Goal: Transaction & Acquisition: Purchase product/service

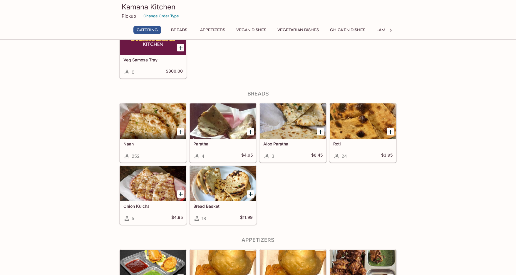
scroll to position [176, 0]
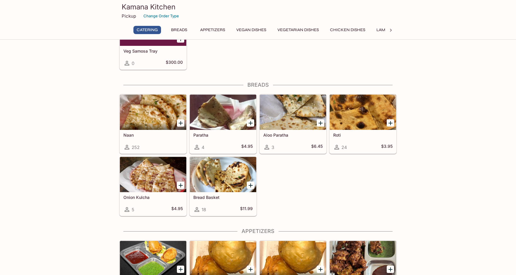
click at [233, 183] on div at bounding box center [223, 174] width 66 height 35
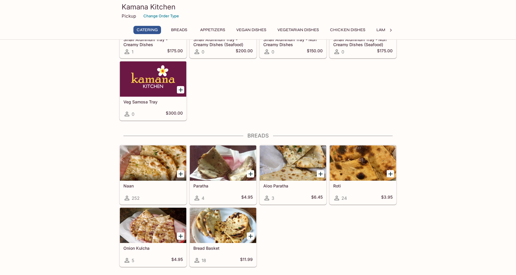
scroll to position [155, 0]
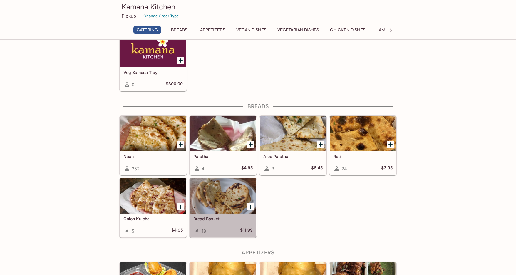
click at [227, 208] on div at bounding box center [223, 196] width 66 height 35
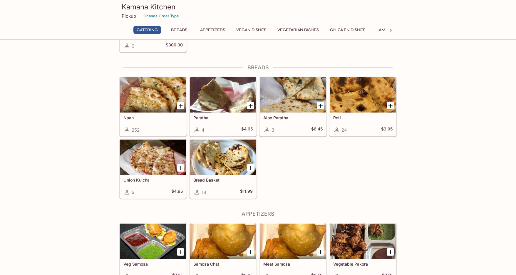
scroll to position [192, 0]
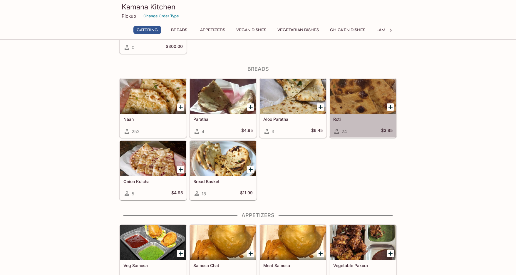
click at [353, 105] on div at bounding box center [363, 96] width 66 height 35
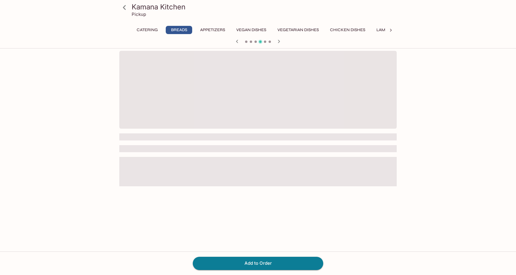
scroll to position [51, 0]
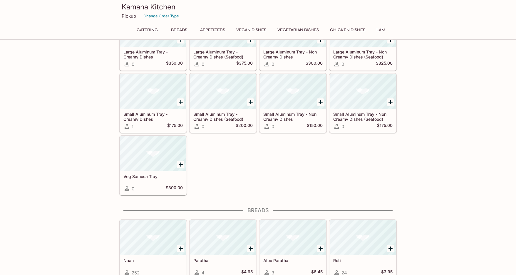
scroll to position [141, 0]
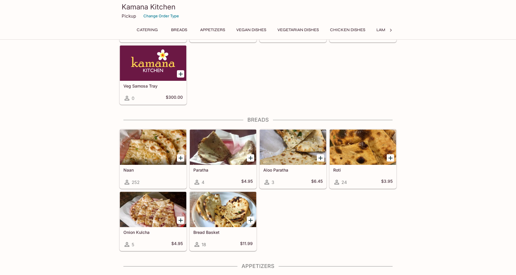
click at [290, 148] on div at bounding box center [293, 147] width 66 height 35
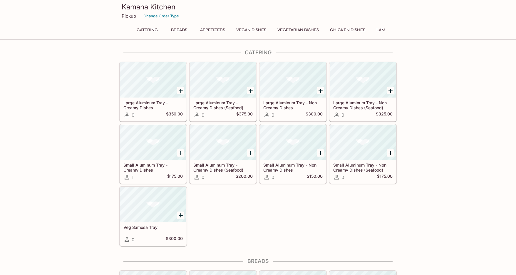
scroll to position [91, 0]
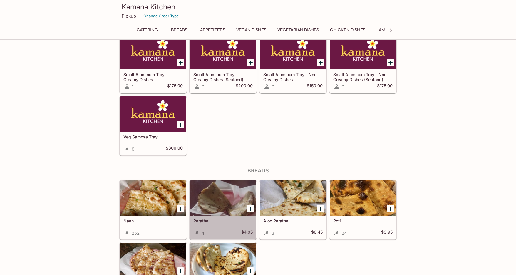
click at [226, 206] on div at bounding box center [223, 198] width 66 height 35
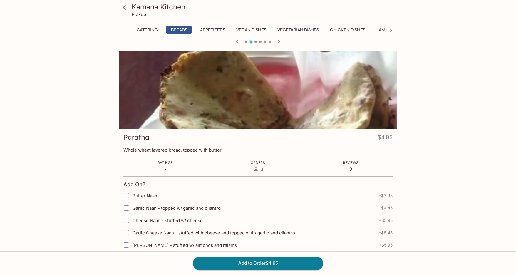
scroll to position [51, 0]
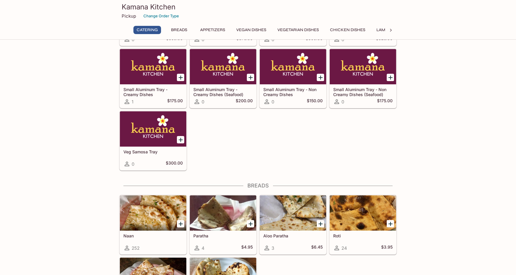
scroll to position [128, 0]
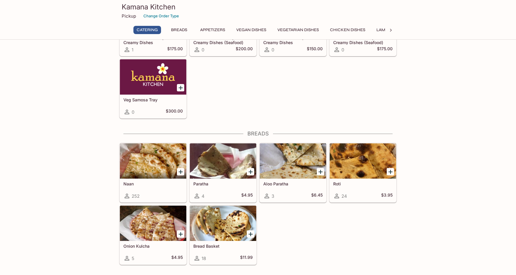
click at [235, 228] on div at bounding box center [223, 223] width 66 height 35
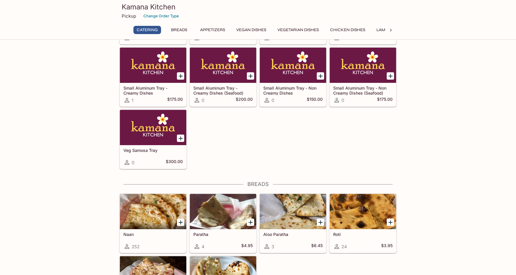
scroll to position [165, 0]
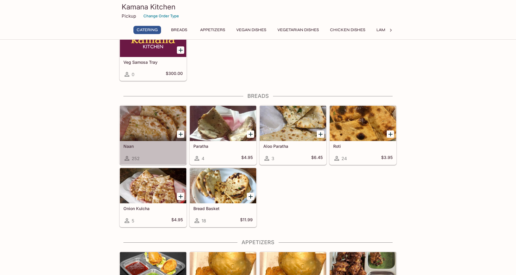
click at [152, 134] on div at bounding box center [153, 123] width 66 height 35
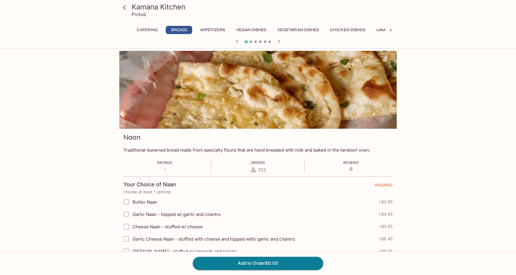
scroll to position [59, 0]
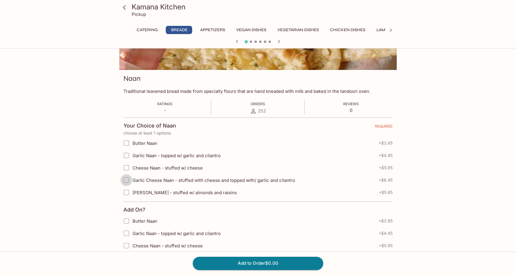
click at [127, 182] on input "Garlic Cheese Naan - stuffed with cheese and topped with/ garlic and cilantro" at bounding box center [127, 180] width 12 height 12
checkbox input "true"
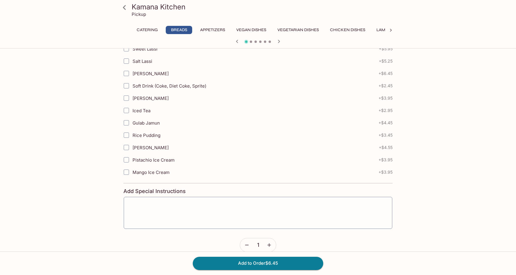
scroll to position [302, 0]
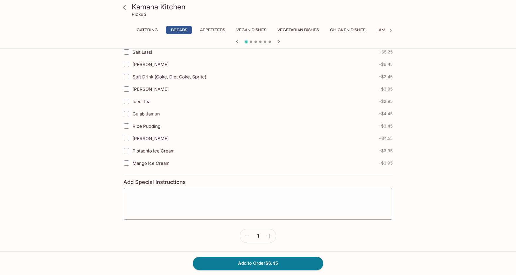
click at [268, 234] on icon "button" at bounding box center [269, 236] width 6 height 6
click at [247, 233] on icon "button" at bounding box center [247, 236] width 6 height 6
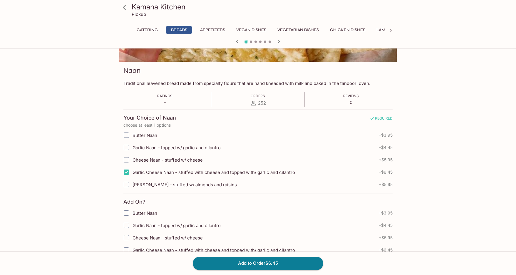
scroll to position [0, 0]
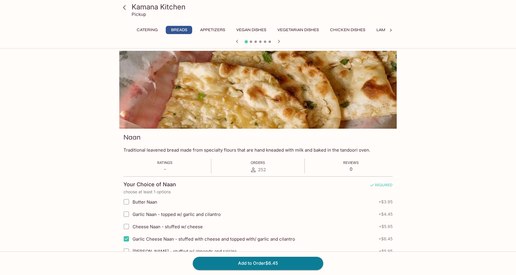
click at [266, 167] on div "Ratings - Orders 252 Reviews 0" at bounding box center [258, 166] width 269 height 15
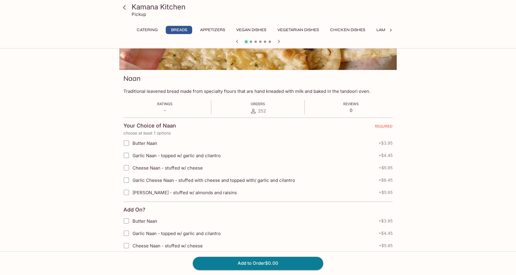
scroll to position [147, 0]
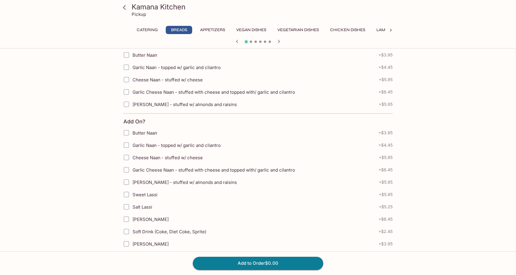
click at [126, 94] on input "Garlic Cheese Naan - stuffed with cheese and topped with/ garlic and cilantro" at bounding box center [127, 92] width 12 height 12
checkbox input "true"
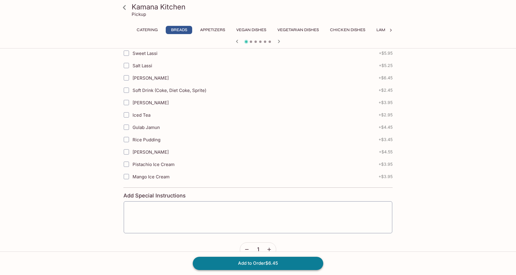
scroll to position [302, 0]
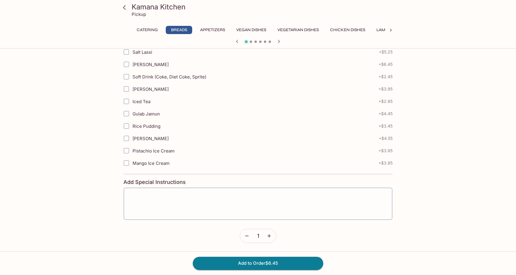
click at [272, 233] on button "button" at bounding box center [270, 236] width 14 height 14
click at [272, 237] on icon "button" at bounding box center [269, 236] width 6 height 6
click at [272, 264] on button "Add to Order $19.35" at bounding box center [258, 263] width 131 height 13
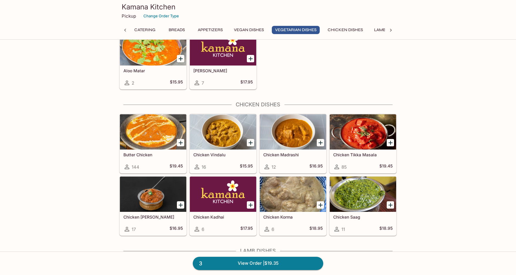
scroll to position [1000, 0]
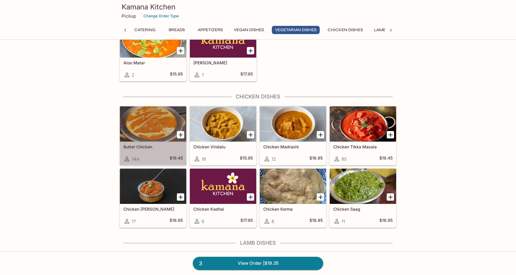
click at [165, 146] on h5 "Butter Chicken" at bounding box center [153, 146] width 59 height 5
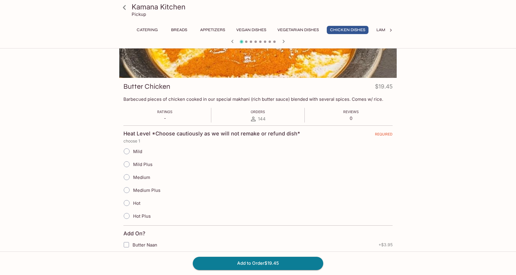
scroll to position [88, 0]
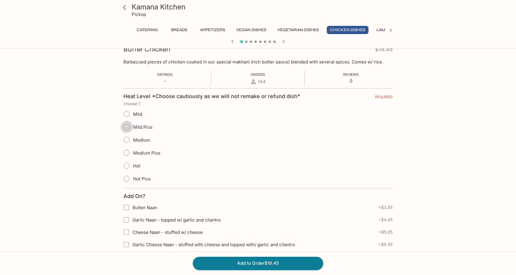
click at [128, 128] on input "Mild Plus" at bounding box center [127, 127] width 12 height 12
radio input "true"
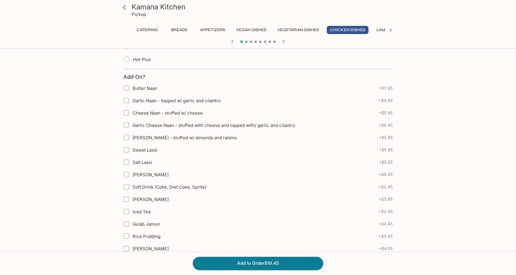
scroll to position [323, 0]
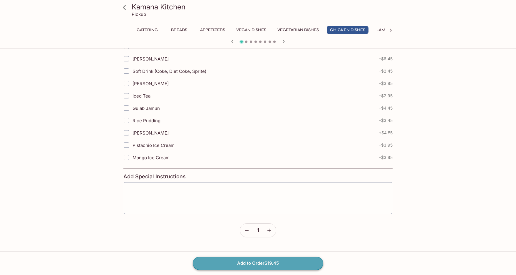
click at [265, 267] on button "Add to Order $19.45" at bounding box center [258, 263] width 131 height 13
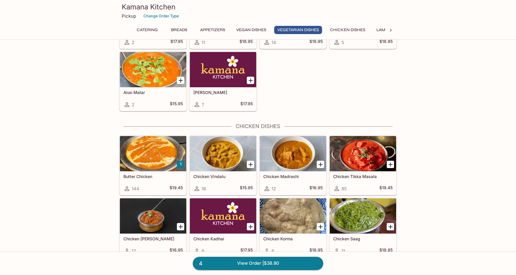
scroll to position [1000, 0]
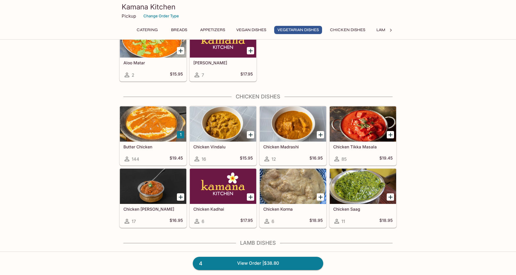
click at [359, 153] on div "Chicken Tikka Masala 85 $19.45" at bounding box center [363, 154] width 66 height 24
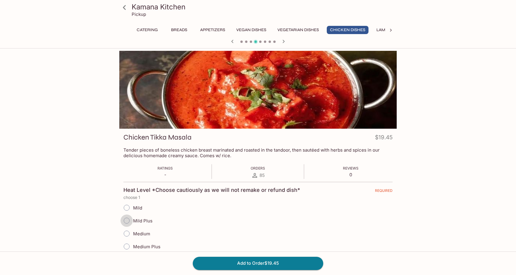
click at [127, 219] on input "Mild Plus" at bounding box center [127, 221] width 12 height 12
radio input "true"
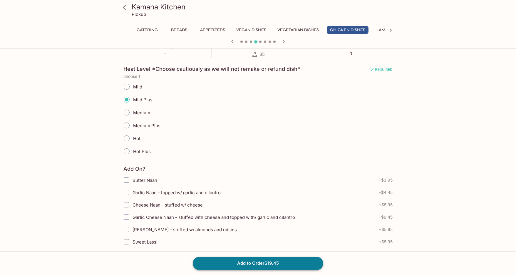
scroll to position [147, 0]
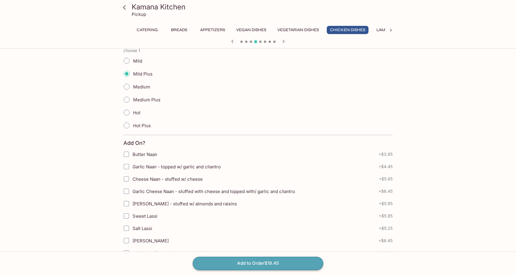
drag, startPoint x: 273, startPoint y: 263, endPoint x: 277, endPoint y: 262, distance: 3.9
click at [274, 263] on button "Add to Order $19.45" at bounding box center [258, 263] width 131 height 13
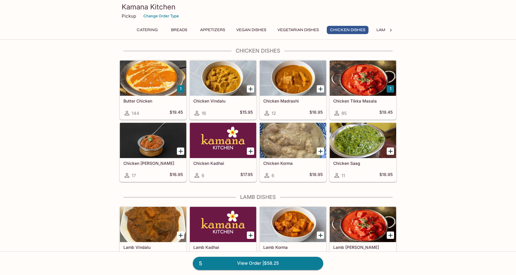
scroll to position [1059, 0]
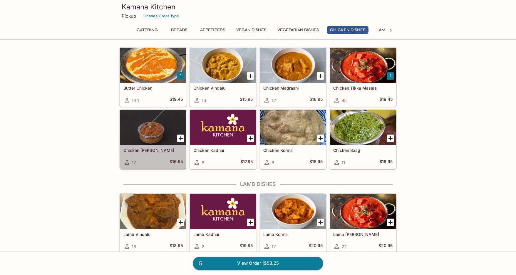
click at [154, 135] on div at bounding box center [153, 127] width 66 height 35
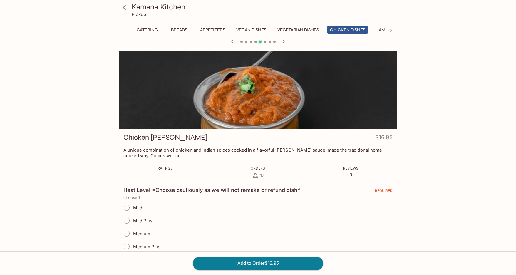
scroll to position [51, 0]
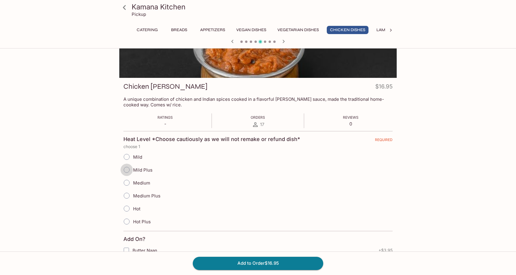
click at [126, 173] on input "Mild Plus" at bounding box center [127, 170] width 12 height 12
radio input "true"
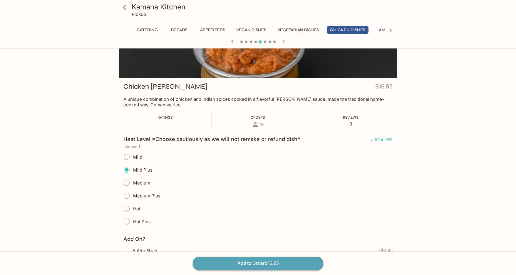
click at [243, 262] on button "Add to Order $16.95" at bounding box center [258, 263] width 131 height 13
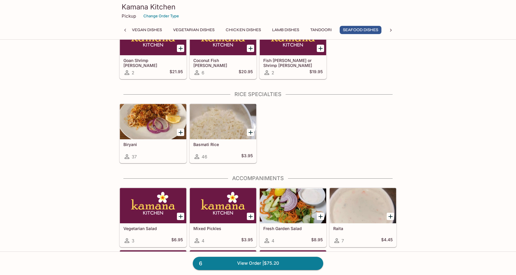
scroll to position [1617, 0]
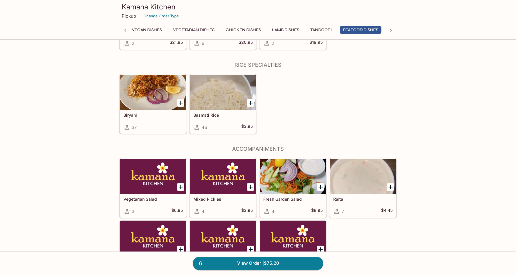
click at [150, 104] on div at bounding box center [153, 92] width 66 height 35
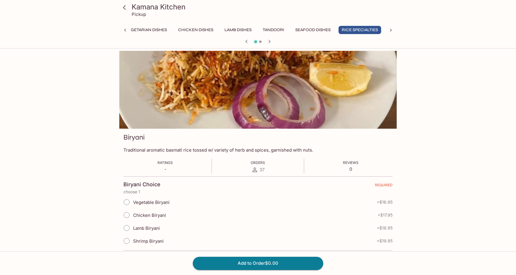
click at [128, 215] on input "Chicken Biryani" at bounding box center [127, 215] width 12 height 12
radio input "true"
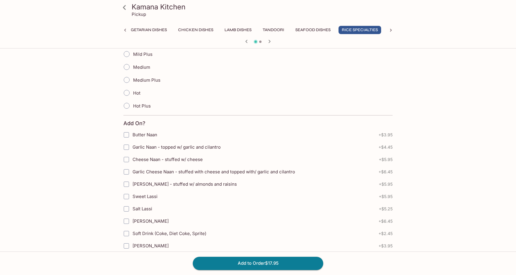
scroll to position [176, 0]
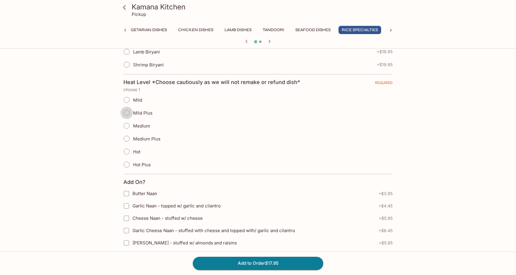
click at [128, 113] on input "Mild Plus" at bounding box center [127, 113] width 12 height 12
radio input "true"
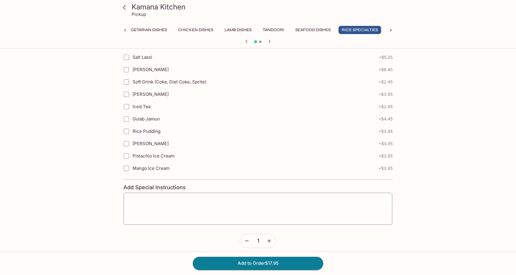
scroll to position [392, 0]
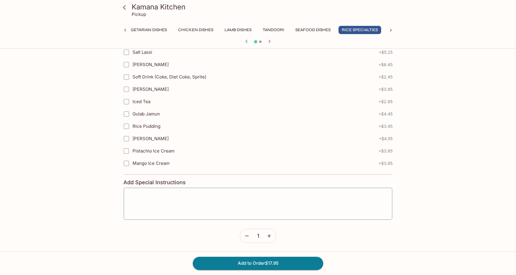
click at [265, 233] on button "button" at bounding box center [270, 236] width 14 height 14
click at [271, 263] on button "Add to Order $35.90" at bounding box center [258, 263] width 131 height 13
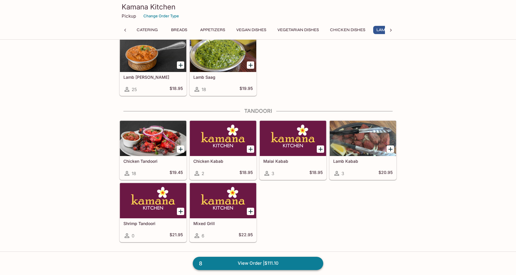
scroll to position [0, 24]
click at [271, 262] on link "8 View Order | $111.10" at bounding box center [258, 263] width 131 height 13
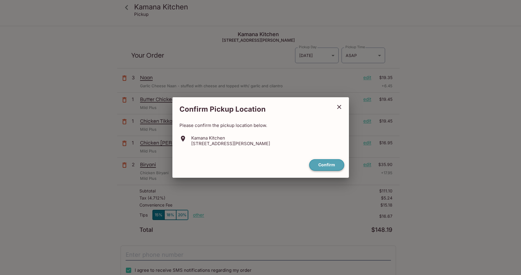
click at [331, 163] on button "Confirm" at bounding box center [326, 164] width 35 height 11
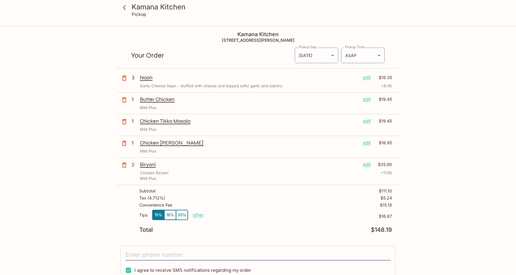
click at [366, 99] on p "edit" at bounding box center [367, 99] width 8 height 6
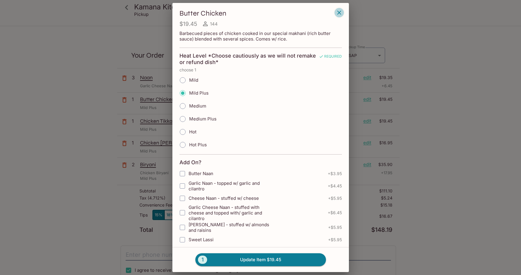
click at [338, 11] on icon "button" at bounding box center [339, 12] width 7 height 7
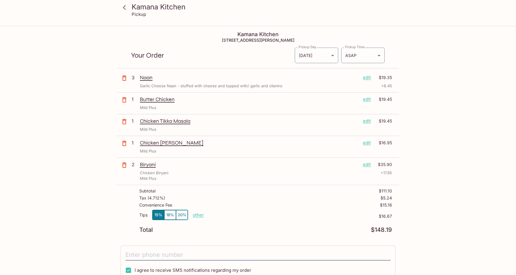
click at [128, 8] on icon at bounding box center [124, 7] width 10 height 10
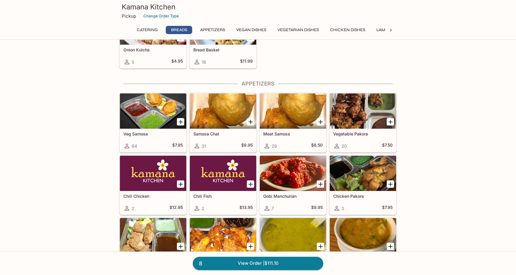
scroll to position [353, 0]
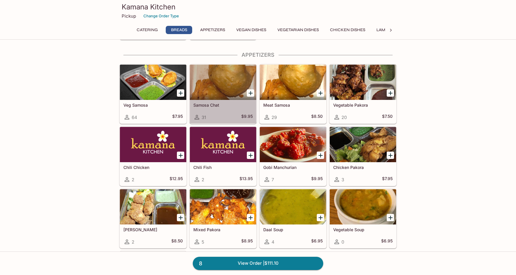
click at [212, 73] on div at bounding box center [223, 82] width 66 height 35
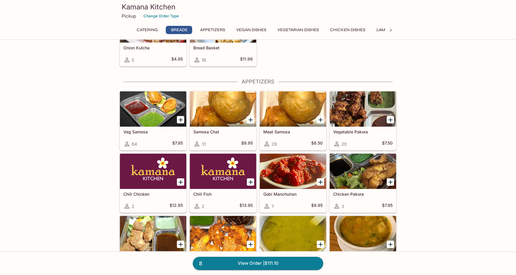
scroll to position [323, 0]
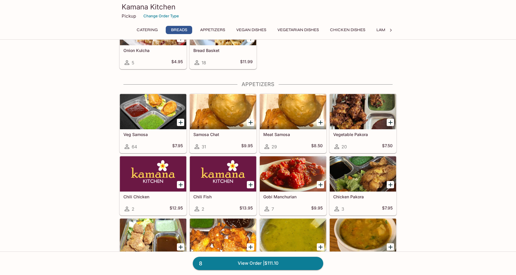
click at [137, 107] on div at bounding box center [153, 111] width 66 height 35
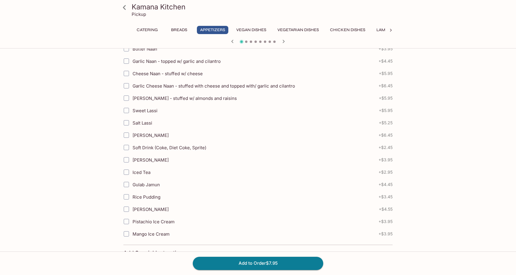
scroll to position [223, 0]
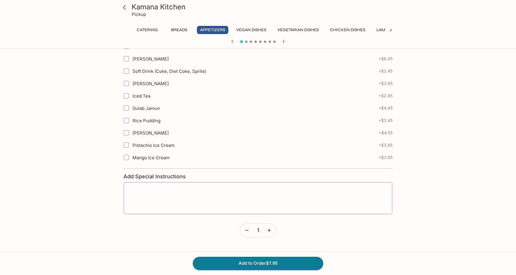
click at [269, 231] on icon "button" at bounding box center [269, 231] width 6 height 6
click at [270, 263] on button "Add to Order $23.85" at bounding box center [258, 263] width 131 height 13
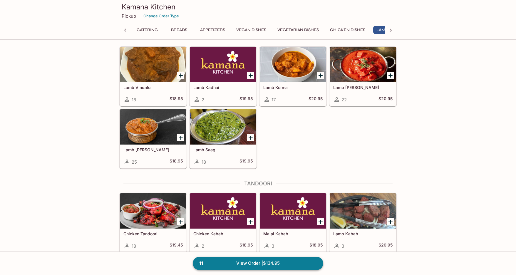
scroll to position [0, 24]
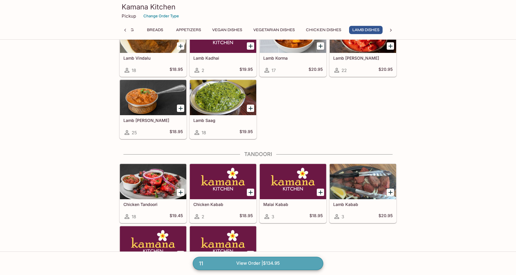
click at [264, 262] on link "11 View Order | $134.95" at bounding box center [258, 263] width 131 height 13
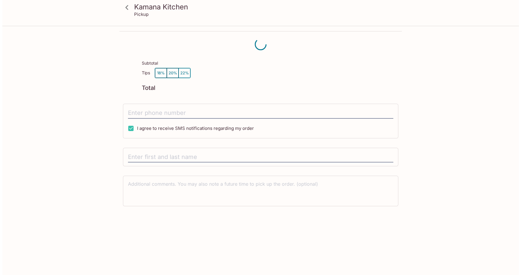
scroll to position [26, 0]
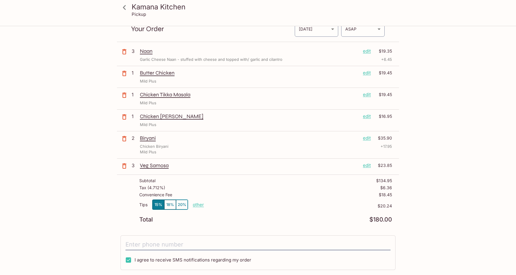
click at [370, 166] on p "edit" at bounding box center [367, 165] width 8 height 6
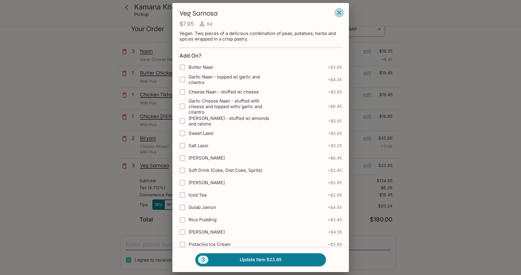
click at [341, 13] on icon "button" at bounding box center [339, 12] width 7 height 7
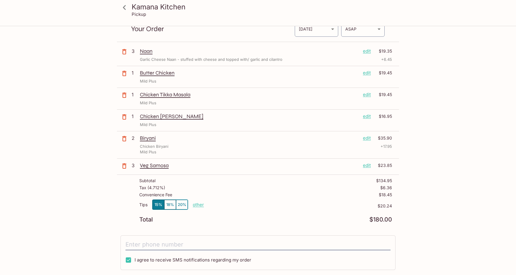
click at [149, 141] on p "Biryani" at bounding box center [249, 138] width 218 height 6
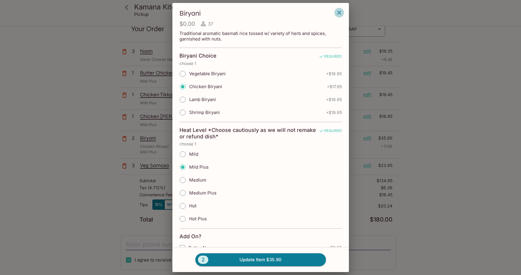
click at [340, 9] on button "button" at bounding box center [339, 13] width 10 height 10
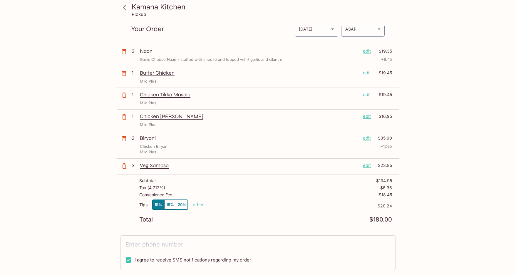
click at [368, 114] on p "edit" at bounding box center [367, 116] width 8 height 6
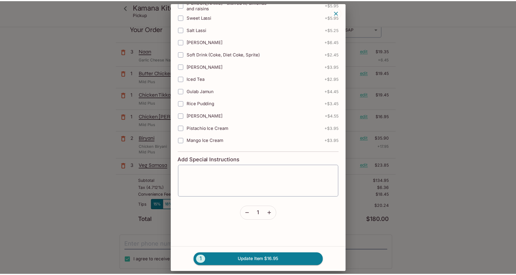
scroll to position [0, 0]
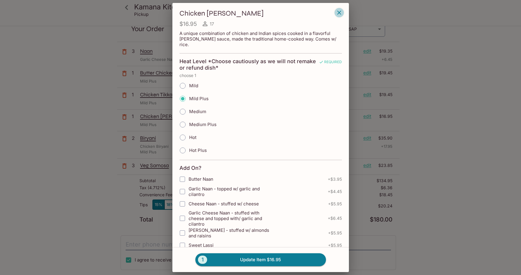
click at [338, 11] on icon "button" at bounding box center [339, 12] width 7 height 7
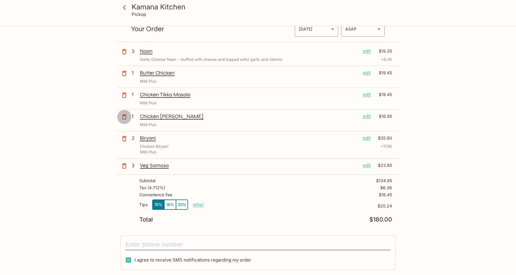
click at [126, 118] on icon "button" at bounding box center [124, 116] width 4 height 5
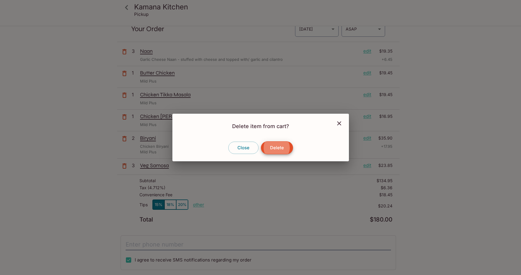
click at [280, 149] on button "Delete" at bounding box center [277, 147] width 32 height 13
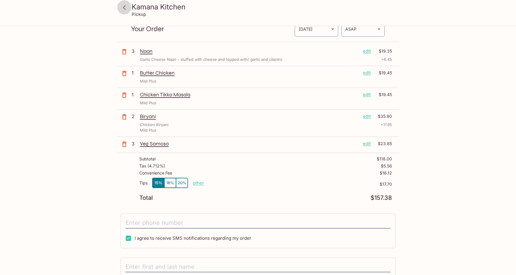
click at [125, 7] on icon at bounding box center [124, 7] width 10 height 10
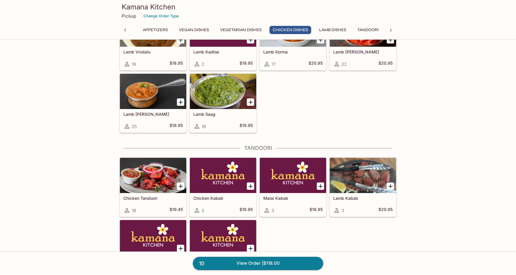
scroll to position [1176, 0]
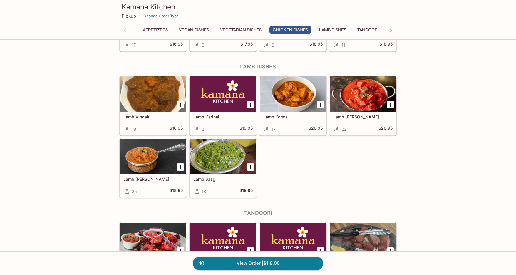
click at [143, 153] on div at bounding box center [153, 156] width 66 height 35
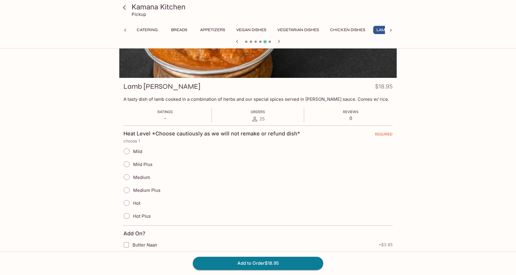
scroll to position [0, 24]
click at [128, 164] on input "Mild Plus" at bounding box center [127, 164] width 12 height 12
radio input "true"
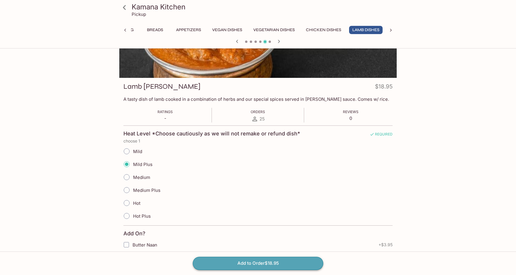
click at [271, 264] on button "Add to Order $18.95" at bounding box center [258, 263] width 131 height 13
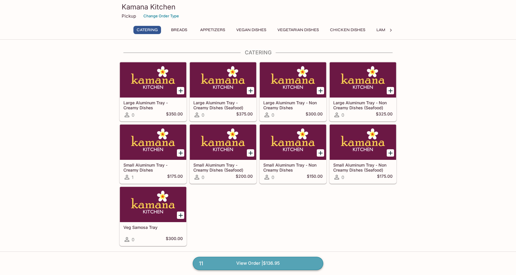
click at [286, 267] on link "11 View Order | $136.95" at bounding box center [258, 263] width 131 height 13
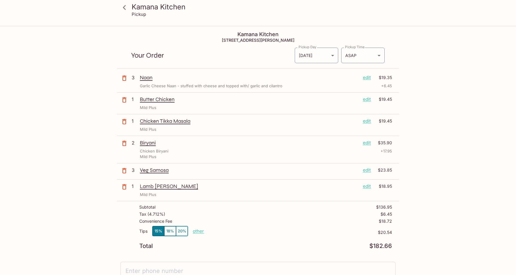
click at [367, 100] on p "edit" at bounding box center [367, 99] width 8 height 6
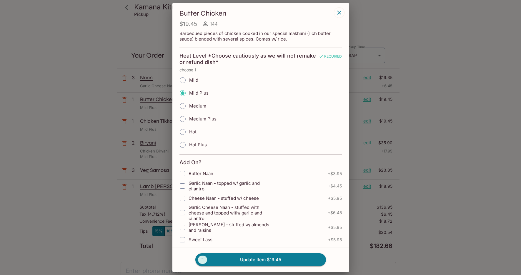
click at [341, 15] on icon "button" at bounding box center [339, 12] width 7 height 7
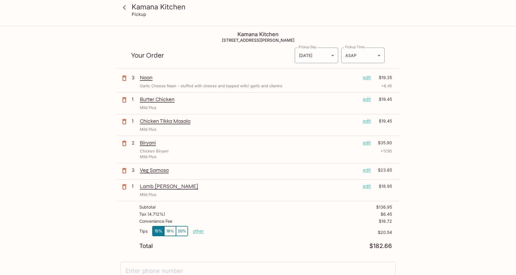
click at [433, 180] on div "Kamana Kitchen Pickup Kamana Kitchen [STREET_ADDRESS][PERSON_NAME] Your Order P…" at bounding box center [258, 207] width 376 height 362
click at [322, 56] on body "Kamana Kitchen Pickup Kamana Kitchen [STREET_ADDRESS][PERSON_NAME] Your Order P…" at bounding box center [258, 163] width 516 height 275
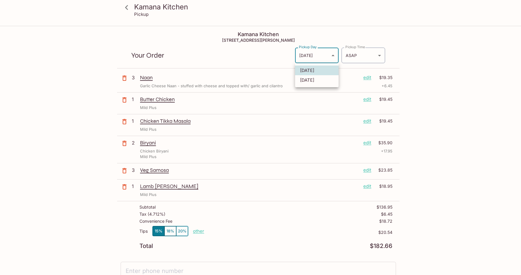
click at [313, 82] on li "[DATE]" at bounding box center [317, 80] width 44 height 10
type input "[DATE]"
type input "[DATE]T20:30:00.000000Z"
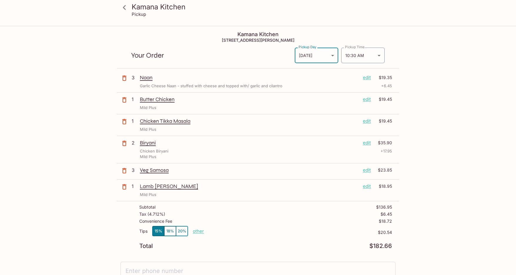
click at [463, 91] on div "Kamana Kitchen Pickup Kamana Kitchen [STREET_ADDRESS][PERSON_NAME] Your Order P…" at bounding box center [258, 163] width 516 height 275
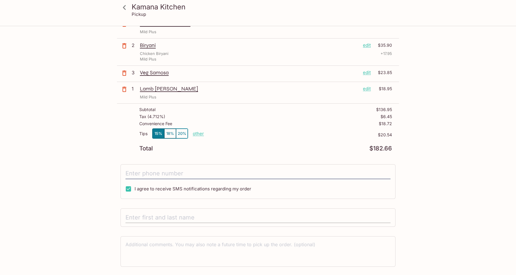
scroll to position [114, 0]
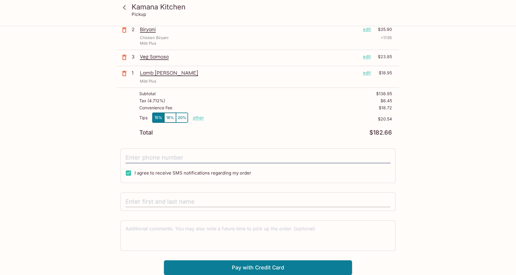
click at [190, 200] on input "text" at bounding box center [258, 201] width 265 height 11
type input "a"
type input "[PERSON_NAME]"
click at [468, 159] on div "Kamana Kitchen Pickup Kamana Kitchen [STREET_ADDRESS][PERSON_NAME] Your Order P…" at bounding box center [258, 50] width 516 height 275
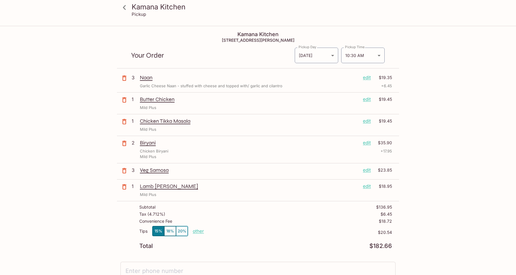
click at [124, 8] on icon at bounding box center [124, 7] width 3 height 5
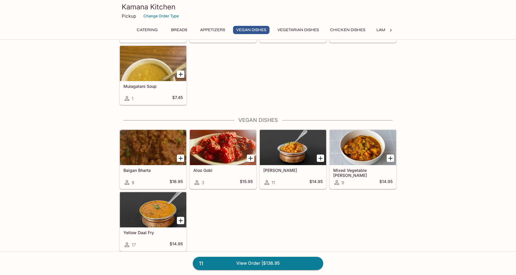
scroll to position [706, 0]
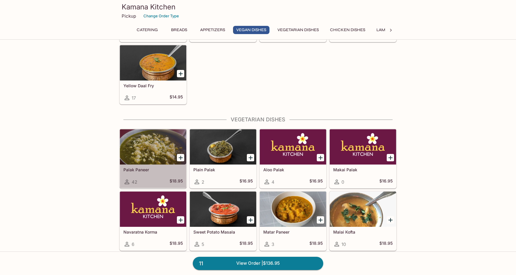
click at [159, 150] on div at bounding box center [153, 146] width 66 height 35
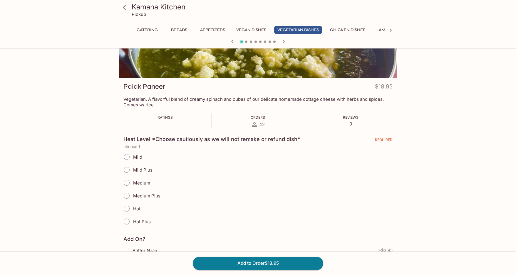
scroll to position [59, 0]
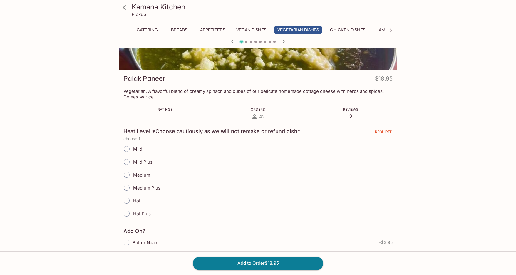
click at [127, 163] on input "Mild Plus" at bounding box center [127, 162] width 12 height 12
radio input "true"
click at [262, 262] on button "Add to Order $18.95" at bounding box center [258, 263] width 131 height 13
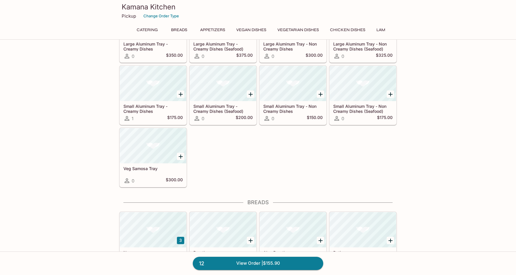
scroll to position [83, 0]
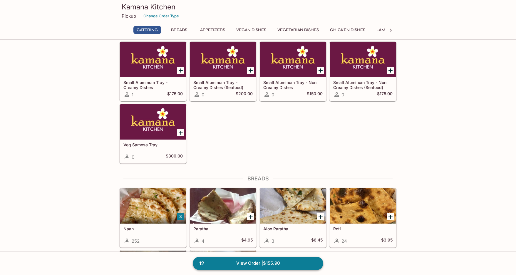
click at [259, 261] on link "12 View Order | $155.90" at bounding box center [258, 263] width 131 height 13
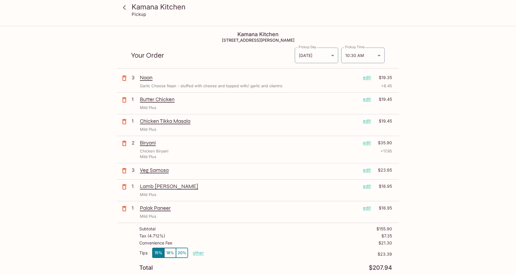
click at [366, 188] on p "edit" at bounding box center [367, 186] width 8 height 6
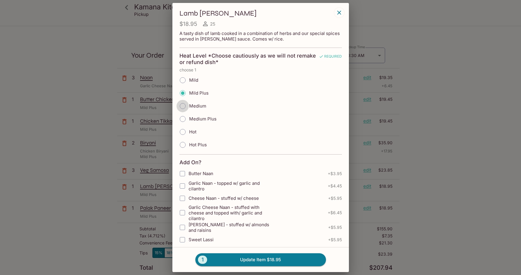
click at [182, 107] on input "Medium" at bounding box center [182, 106] width 12 height 12
radio input "true"
click at [250, 259] on button "1 Update Item $18.95" at bounding box center [260, 259] width 131 height 13
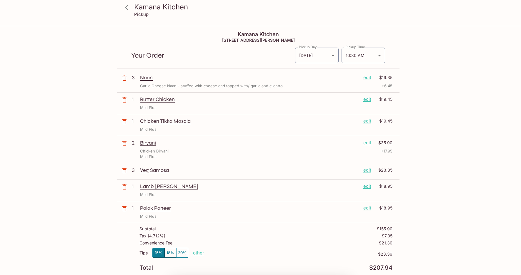
radio input "true"
click at [123, 9] on icon at bounding box center [124, 7] width 10 height 10
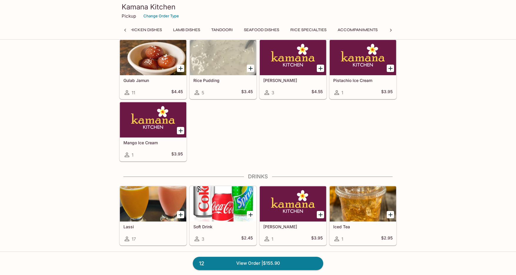
scroll to position [0, 236]
click at [146, 208] on div at bounding box center [153, 203] width 66 height 35
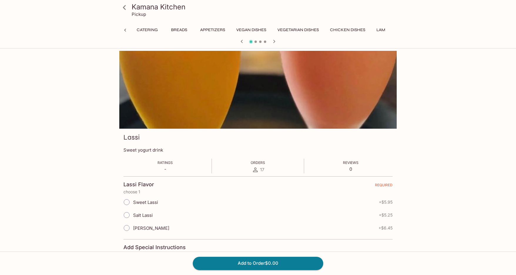
scroll to position [0, 267]
click at [128, 228] on input "[PERSON_NAME]" at bounding box center [127, 228] width 12 height 12
radio input "true"
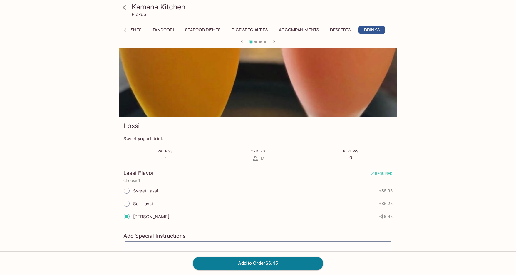
scroll to position [206, 0]
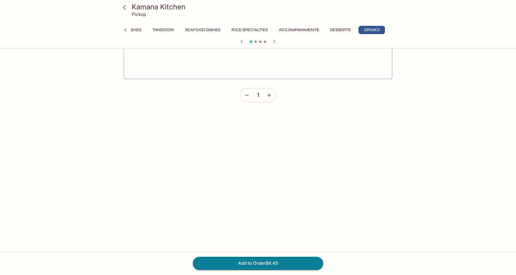
click at [272, 95] on icon "button" at bounding box center [269, 95] width 6 height 6
click at [281, 262] on button "Add to Order $12.90" at bounding box center [258, 263] width 131 height 13
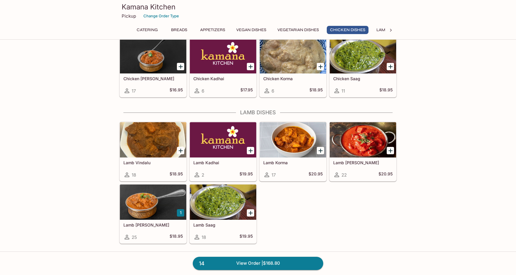
scroll to position [1147, 0]
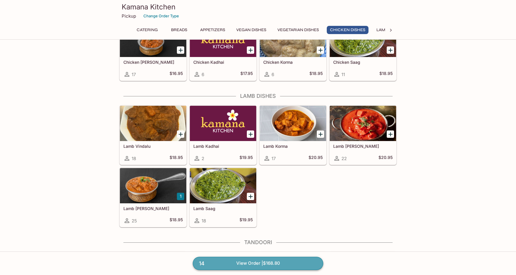
click at [245, 264] on link "14 View Order | $168.80" at bounding box center [258, 263] width 131 height 13
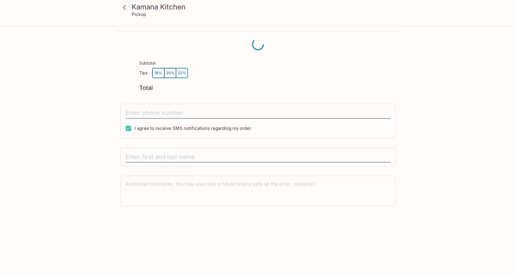
scroll to position [26, 0]
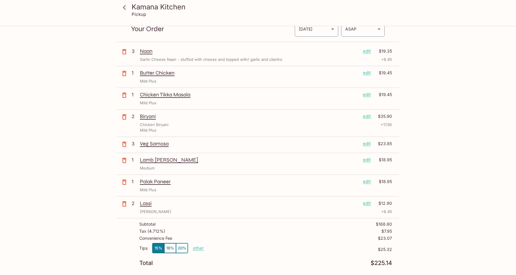
type input "[DATE]"
type input "[DATE]T20:30:00.000000Z"
type input "[PERSON_NAME]"
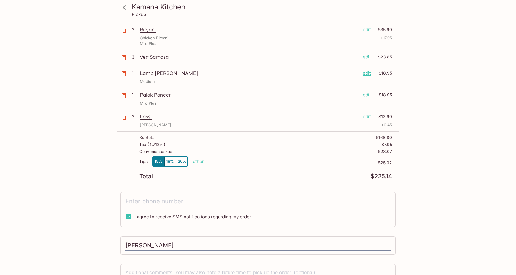
scroll to position [0, 0]
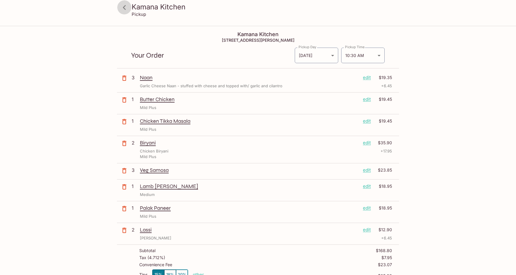
click at [126, 9] on icon at bounding box center [124, 7] width 10 height 10
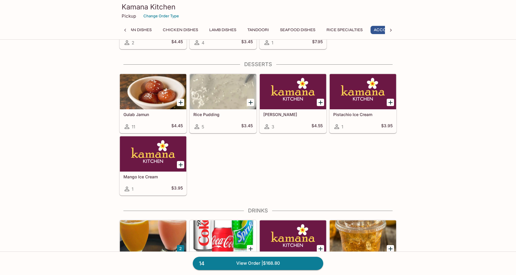
scroll to position [0, 203]
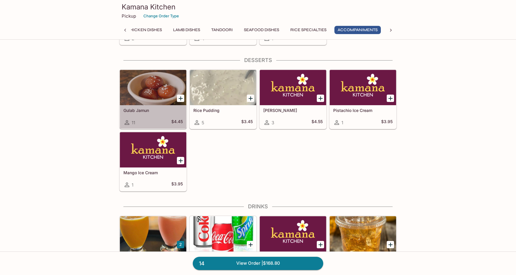
click at [159, 95] on div at bounding box center [153, 87] width 66 height 35
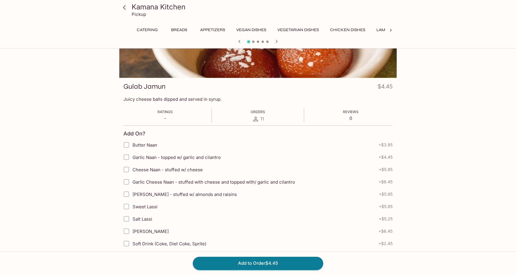
scroll to position [0, 236]
click at [124, 6] on icon at bounding box center [124, 7] width 3 height 5
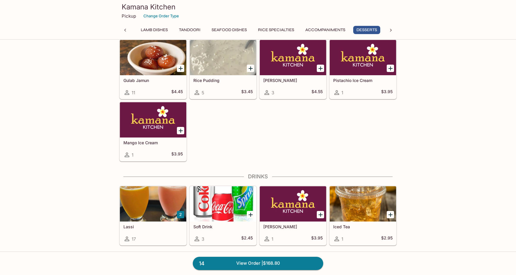
scroll to position [0, 236]
click at [281, 265] on link "14 View Order | $168.80" at bounding box center [258, 263] width 131 height 13
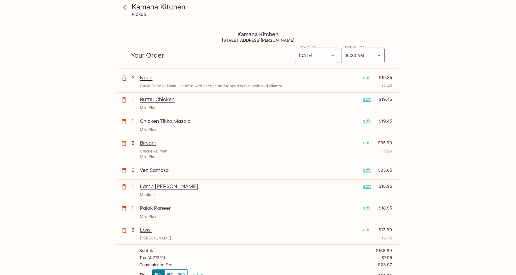
scroll to position [157, 0]
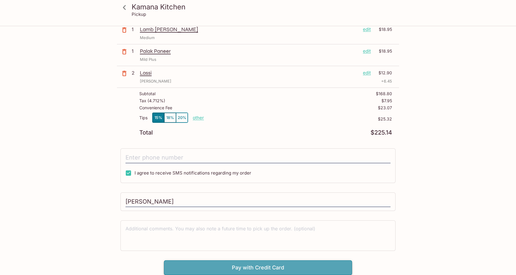
click at [269, 266] on button "Pay with Credit Card" at bounding box center [258, 268] width 188 height 15
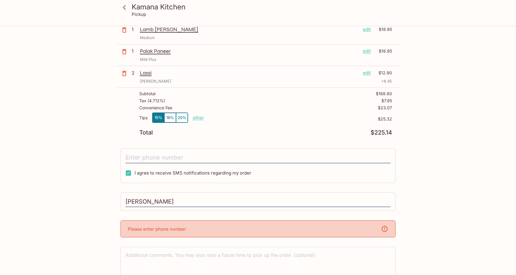
scroll to position [184, 0]
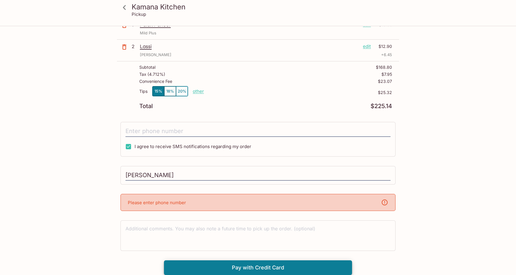
click at [202, 203] on div "Please enter phone number" at bounding box center [258, 202] width 275 height 17
click at [167, 132] on input "tel" at bounding box center [258, 131] width 265 height 11
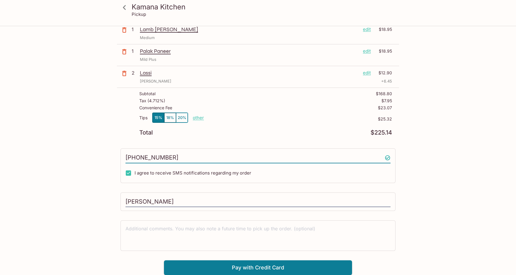
scroll to position [157, 0]
type input "[PHONE_NUMBER]"
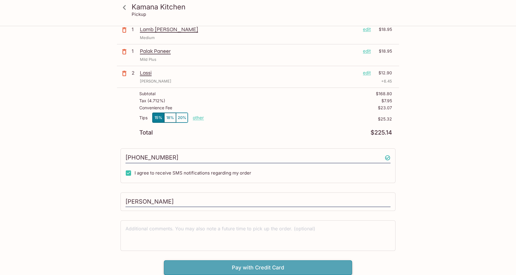
click at [282, 265] on button "Pay with Credit Card" at bounding box center [258, 268] width 188 height 15
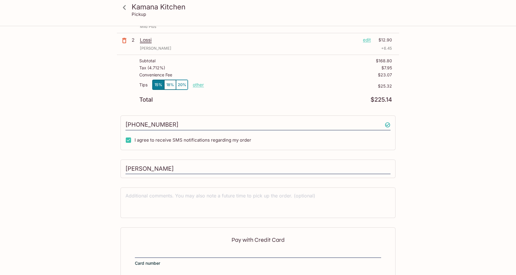
scroll to position [245, 0]
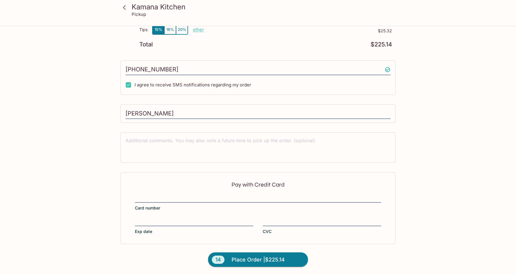
click at [428, 213] on div "Kamana Kitchen Pickup Kamana Kitchen [STREET_ADDRESS][PERSON_NAME] Your Order P…" at bounding box center [258, 28] width 376 height 494
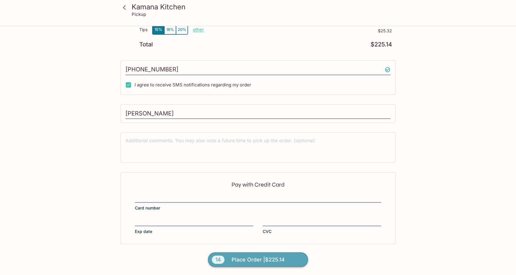
click at [263, 265] on button "14 Place Order | $225.14" at bounding box center [258, 260] width 100 height 15
